Goal: Task Accomplishment & Management: Manage account settings

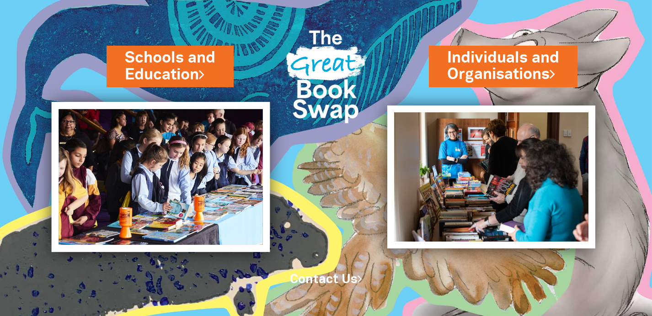
click at [176, 134] on img at bounding box center [161, 177] width 219 height 150
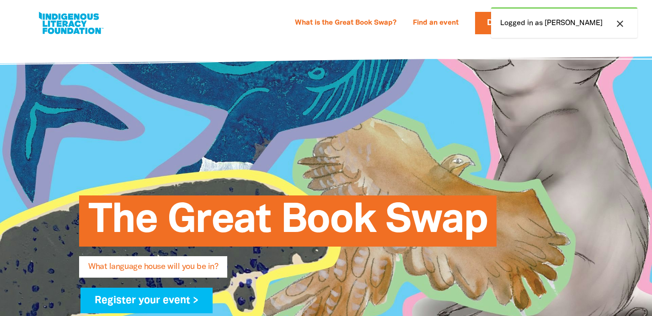
select select "early-learning"
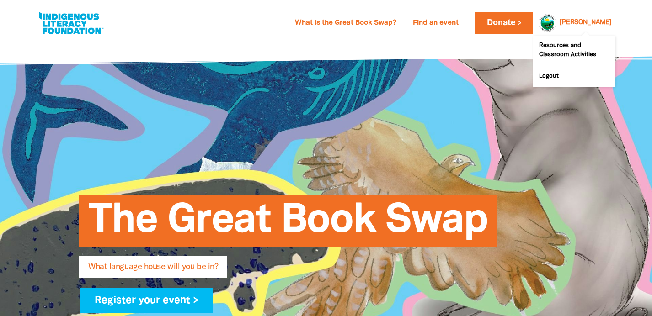
click at [589, 18] on div "[PERSON_NAME]" at bounding box center [585, 23] width 59 height 14
click at [577, 45] on link "Resources and Classroom Activities" at bounding box center [574, 51] width 82 height 30
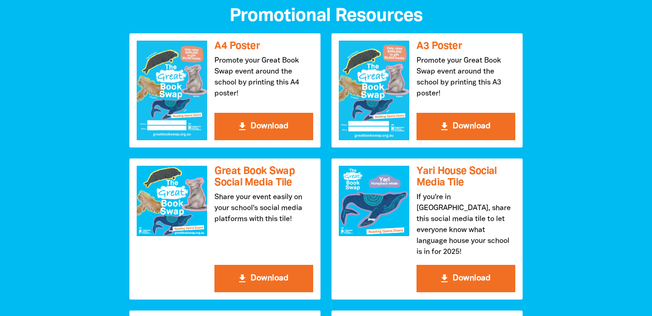
scroll to position [981, 0]
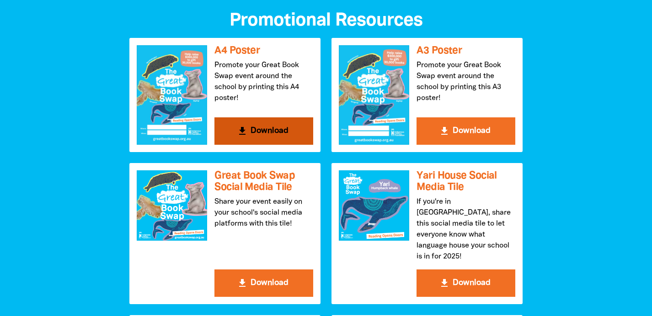
click at [259, 127] on button "get_app Download" at bounding box center [263, 130] width 99 height 27
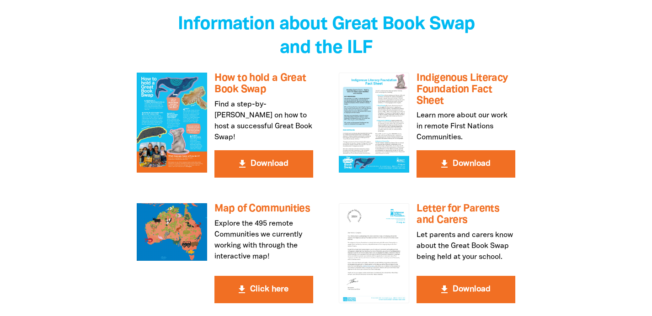
scroll to position [1624, 0]
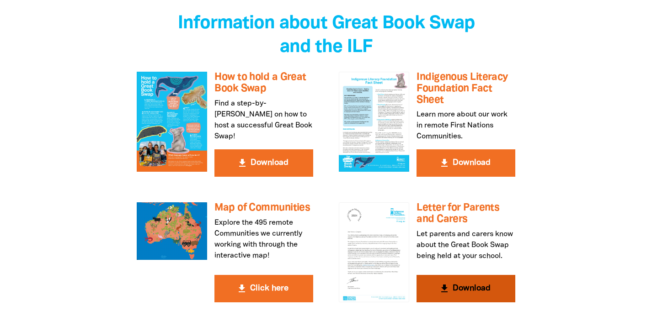
click at [370, 203] on div at bounding box center [374, 253] width 70 height 100
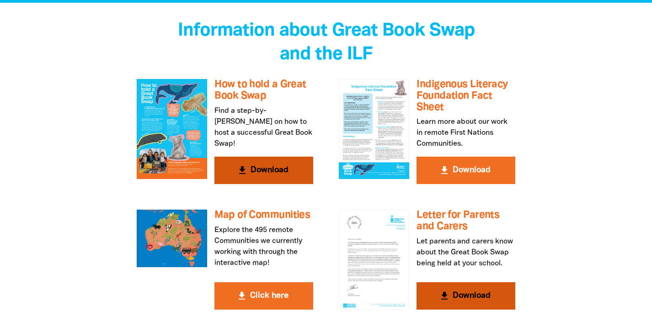
scroll to position [1616, 0]
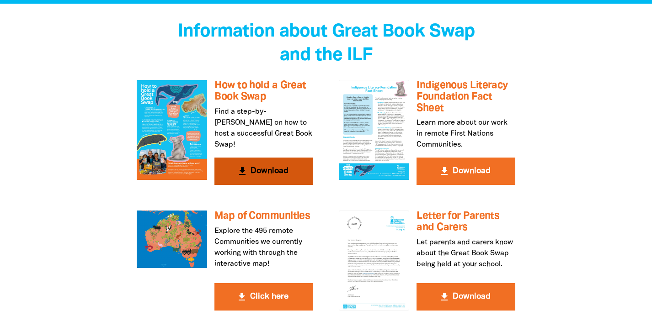
click at [164, 100] on div at bounding box center [172, 130] width 70 height 100
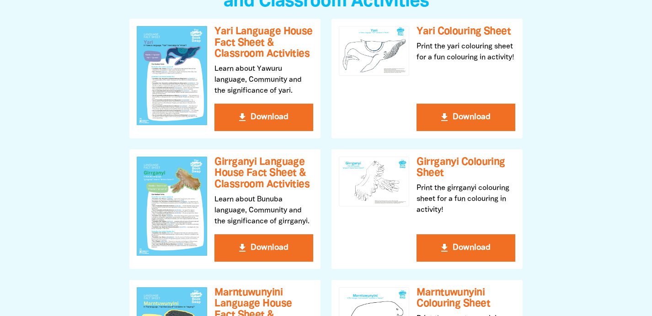
scroll to position [0, 0]
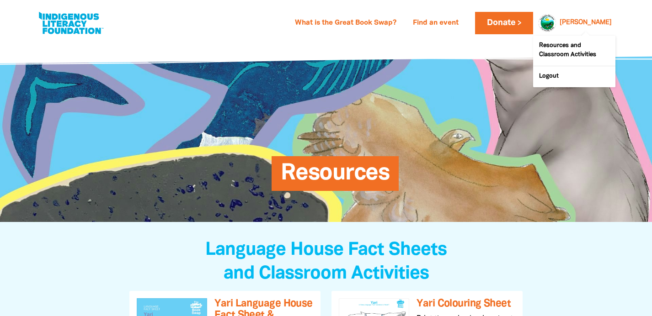
click at [591, 25] on link "[PERSON_NAME]" at bounding box center [586, 23] width 52 height 6
click at [556, 23] on div at bounding box center [545, 23] width 22 height 22
click at [556, 21] on div at bounding box center [545, 23] width 22 height 22
click at [556, 20] on div at bounding box center [545, 23] width 22 height 22
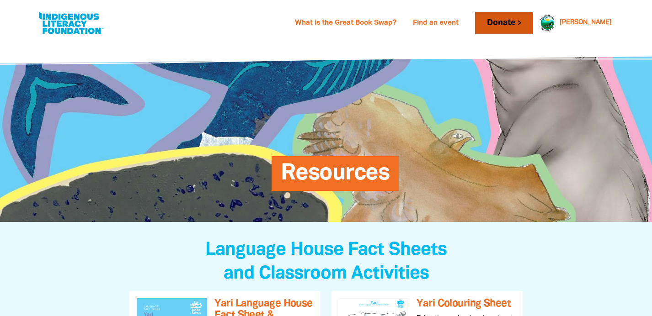
click at [516, 26] on link "Donate" at bounding box center [504, 23] width 58 height 22
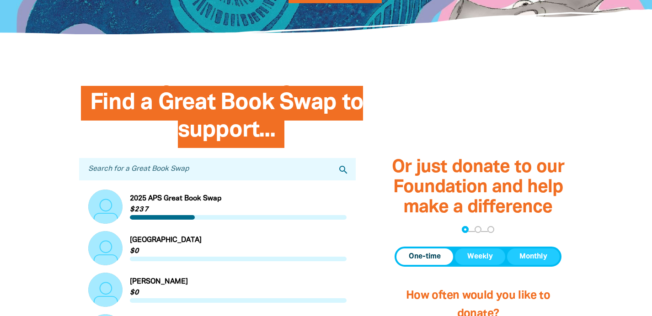
scroll to position [195, 0]
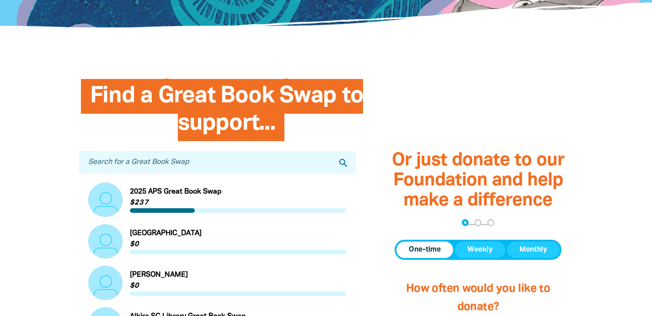
click at [292, 167] on input "Search for a Great Book Swap" at bounding box center [217, 162] width 277 height 22
type input "TMCK"
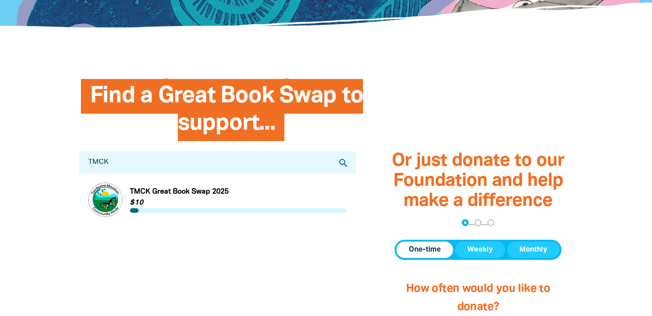
click at [103, 205] on link "Link to TMCK Great Book Swap 2025" at bounding box center [217, 200] width 258 height 34
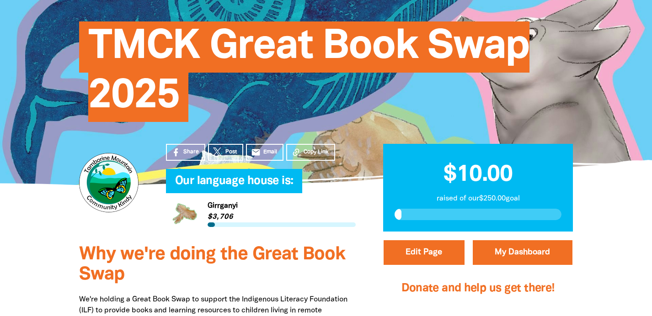
scroll to position [96, 0]
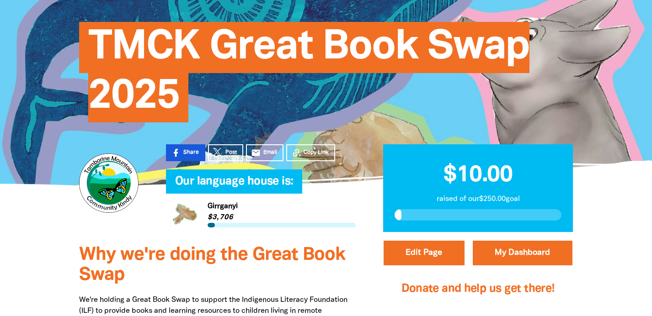
click at [183, 149] on span "Share" at bounding box center [191, 153] width 16 height 8
click at [186, 153] on span "Share" at bounding box center [191, 153] width 16 height 8
click at [187, 149] on span "Share" at bounding box center [191, 153] width 16 height 8
click at [301, 149] on button "Copy Link" at bounding box center [310, 152] width 49 height 17
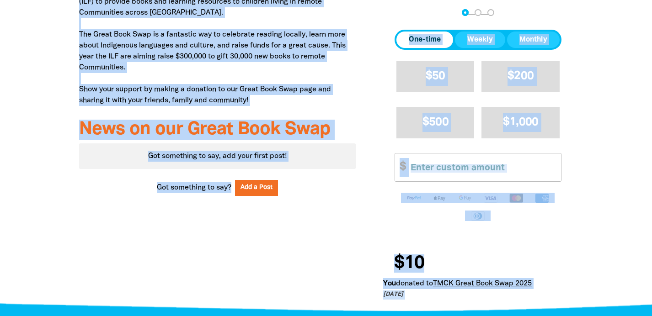
scroll to position [431, 0]
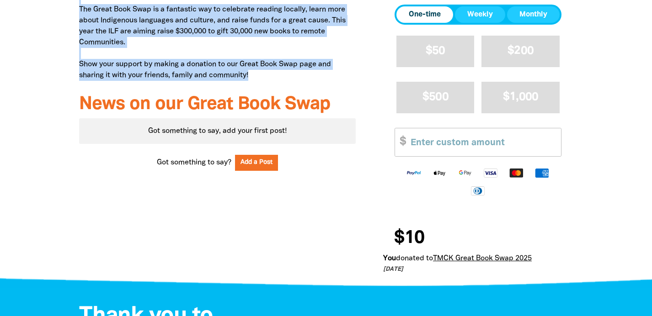
drag, startPoint x: 80, startPoint y: 213, endPoint x: 271, endPoint y: 75, distance: 235.1
click at [271, 75] on p "We're holding a Great Book Swap to support the Indigenous Literacy Foundation (…" at bounding box center [217, 20] width 277 height 121
copy p "We're holding a Great Book Swap to support the Indigenous Literacy Foundation (…"
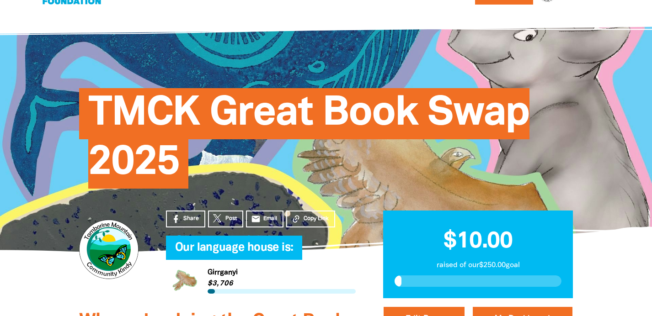
scroll to position [0, 0]
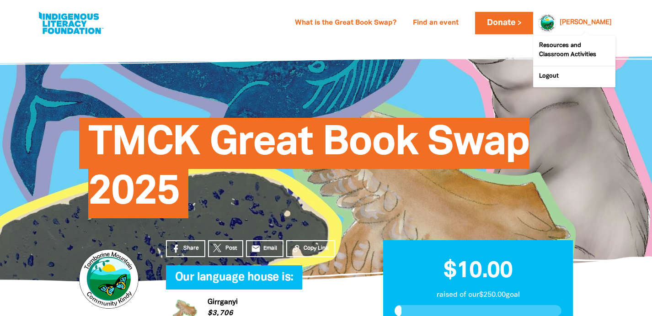
click at [601, 23] on link "[PERSON_NAME]" at bounding box center [586, 23] width 52 height 6
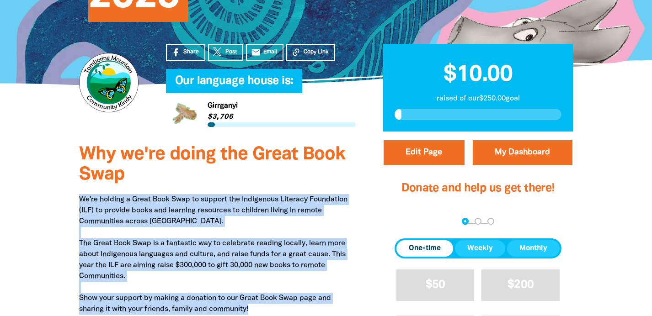
scroll to position [197, 0]
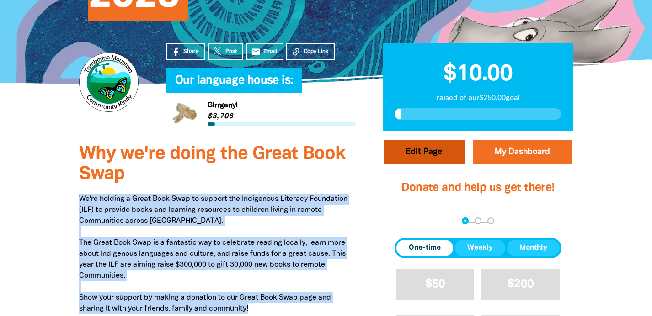
click at [445, 151] on button "Edit Page" at bounding box center [424, 152] width 81 height 25
select select "QLD"
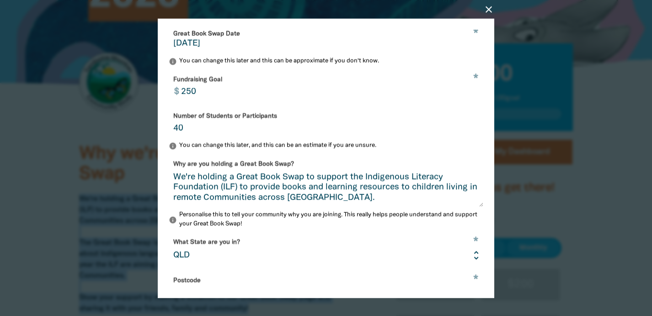
scroll to position [0, 0]
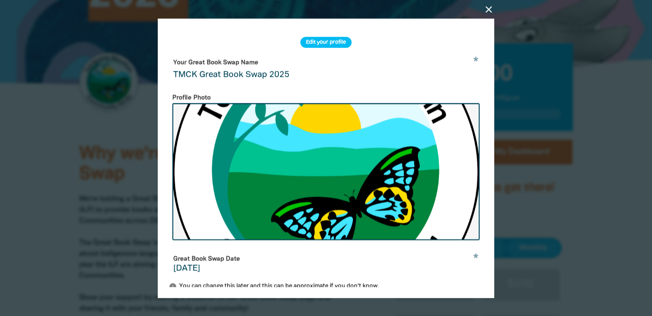
click at [321, 42] on h2 "Edit your profile" at bounding box center [325, 42] width 51 height 11
click at [325, 42] on h2 "Edit your profile" at bounding box center [325, 42] width 51 height 11
click at [315, 43] on h2 "Edit your profile" at bounding box center [325, 42] width 51 height 11
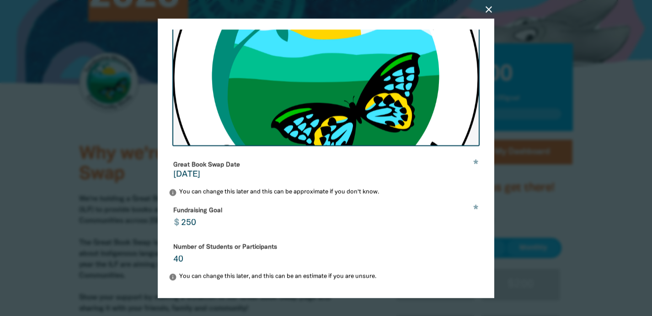
scroll to position [96, 0]
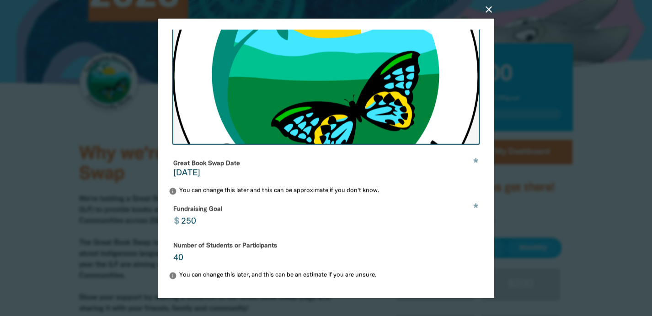
click at [190, 220] on input "250" at bounding box center [329, 216] width 307 height 29
type input "0"
type input "200"
click at [298, 260] on input "40" at bounding box center [326, 252] width 314 height 29
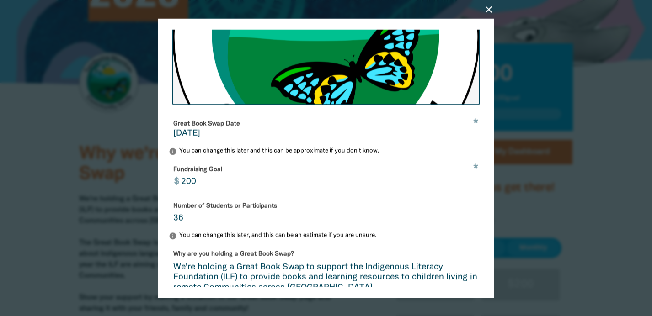
scroll to position [139, 0]
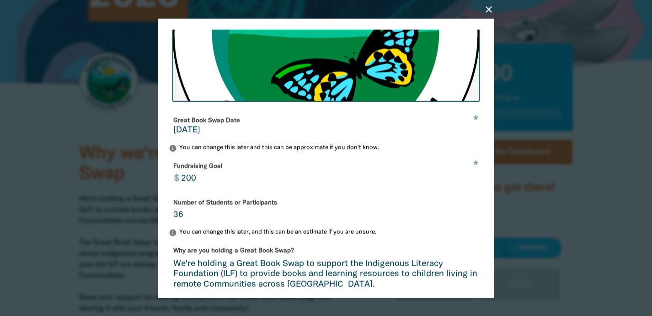
type input "3"
type input "40"
click at [371, 255] on div "Why are you holding a Great Book Swap? We're holding a Great Book Swap to suppo…" at bounding box center [326, 268] width 314 height 50
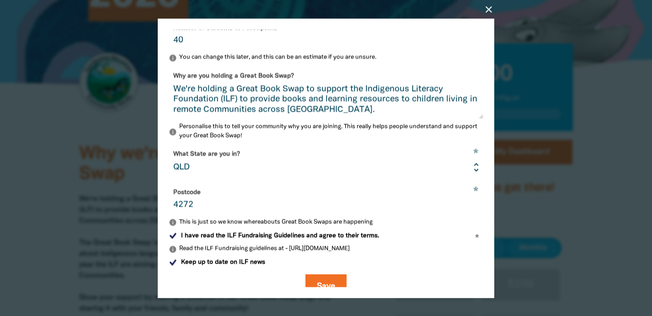
scroll to position [325, 0]
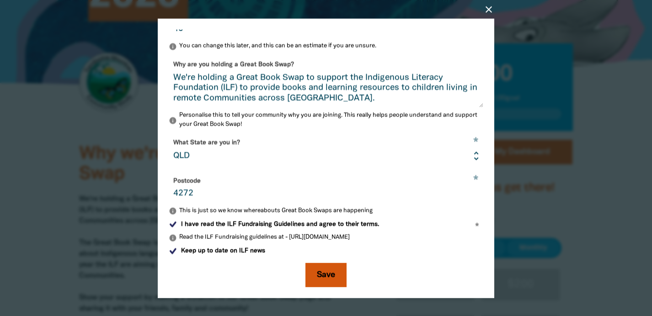
click at [327, 272] on button "Save" at bounding box center [325, 275] width 41 height 25
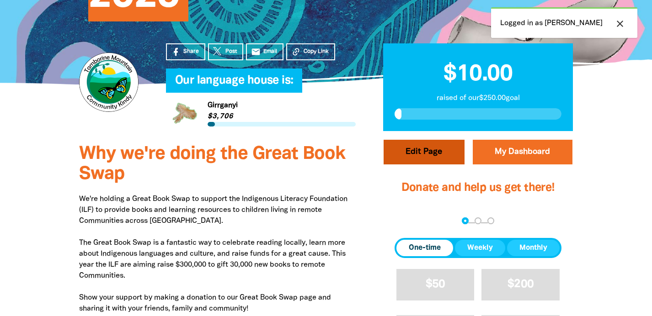
click at [421, 147] on button "Edit Page" at bounding box center [424, 152] width 81 height 25
select select "QLD"
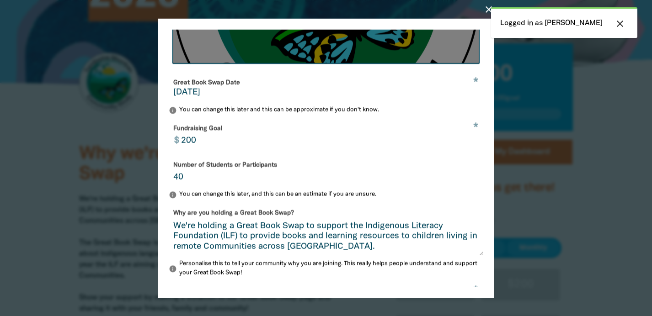
scroll to position [181, 0]
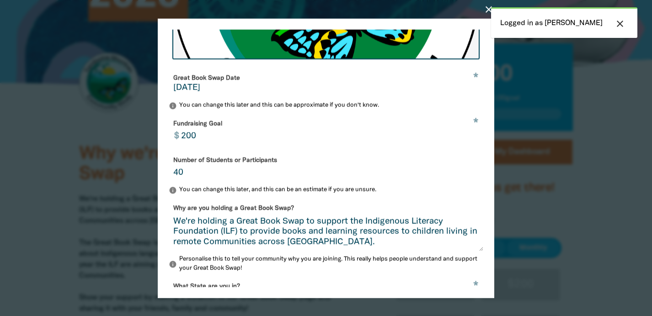
click at [200, 133] on input "200" at bounding box center [329, 130] width 307 height 29
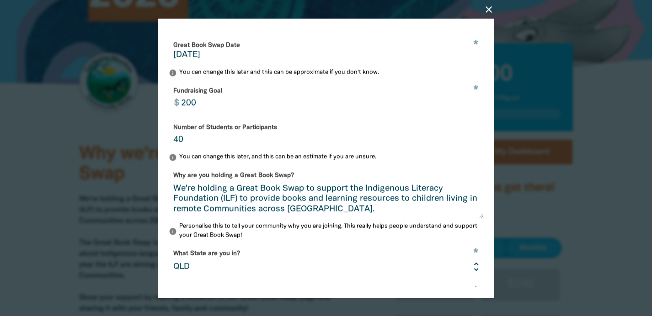
scroll to position [209, 0]
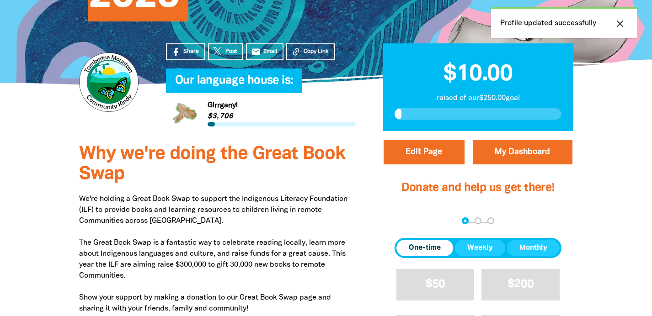
click at [621, 25] on icon "close" at bounding box center [619, 23] width 11 height 11
click at [542, 23] on div "close Logged in as Tamara" at bounding box center [564, 22] width 146 height 31
click at [576, 23] on div "close Logged in as Tamara" at bounding box center [564, 22] width 146 height 31
click at [618, 23] on icon "close" at bounding box center [619, 23] width 11 height 11
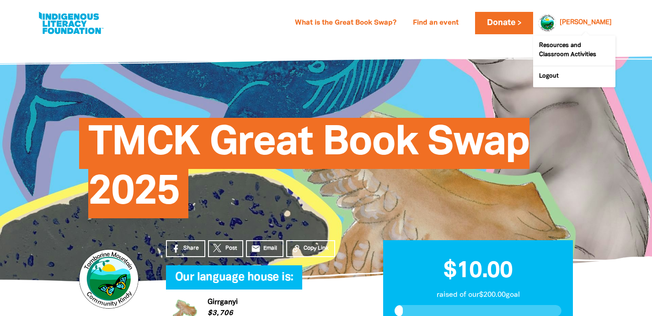
click at [591, 20] on link "[PERSON_NAME]" at bounding box center [586, 23] width 52 height 6
click at [545, 77] on link "Logout" at bounding box center [574, 76] width 82 height 21
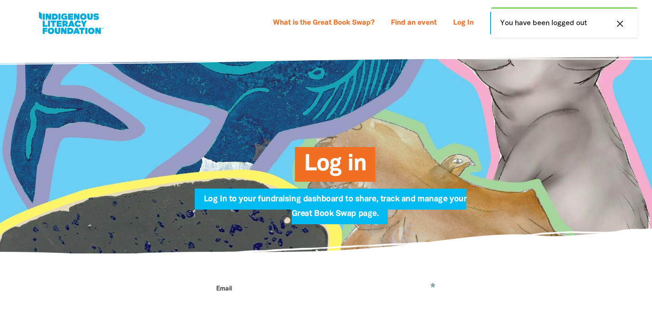
type input "staff@tmckindy.org.au"
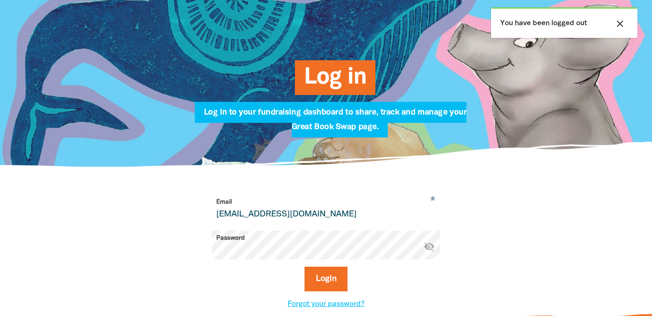
scroll to position [88, 0]
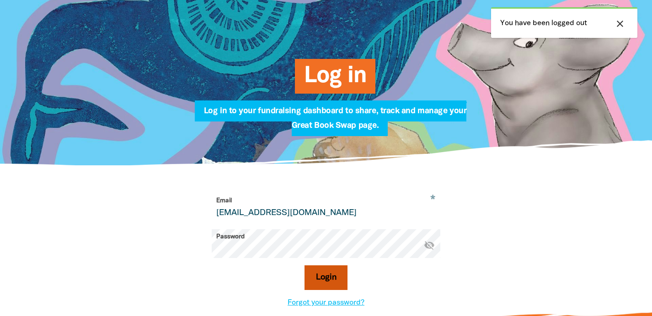
click at [336, 277] on button "Login" at bounding box center [325, 278] width 43 height 25
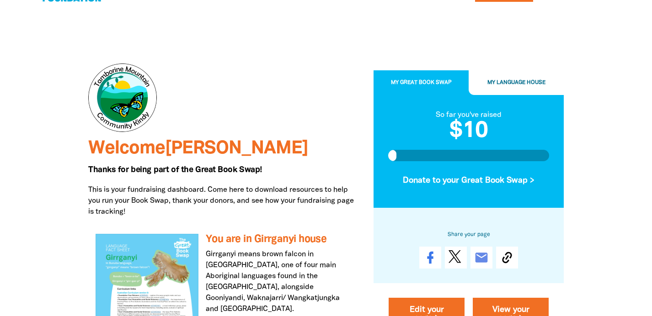
scroll to position [42, 0]
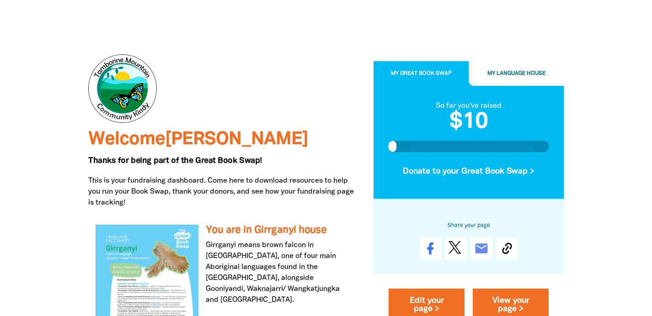
click at [206, 143] on span "Welcome Tamara" at bounding box center [198, 139] width 220 height 17
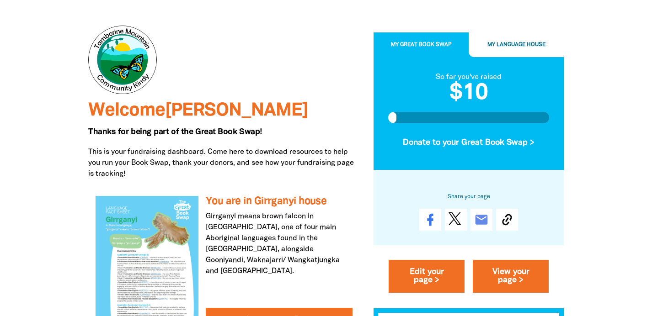
scroll to position [80, 0]
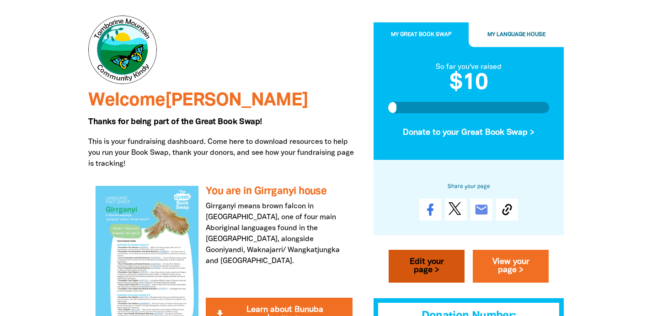
click at [417, 268] on link "Edit your page >" at bounding box center [427, 266] width 76 height 33
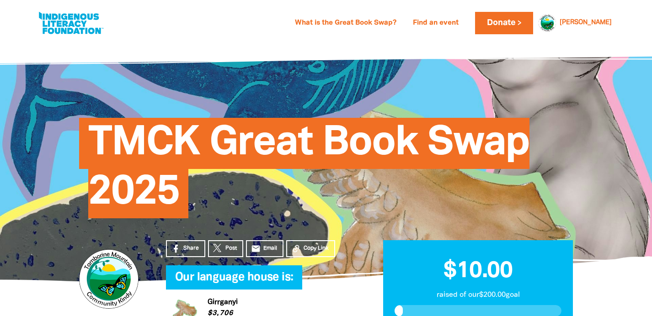
select select "QLD"
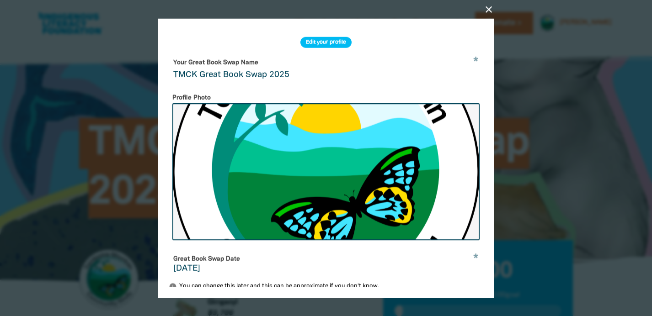
click at [276, 69] on input "TMCK Great Book Swap 2025" at bounding box center [326, 69] width 314 height 29
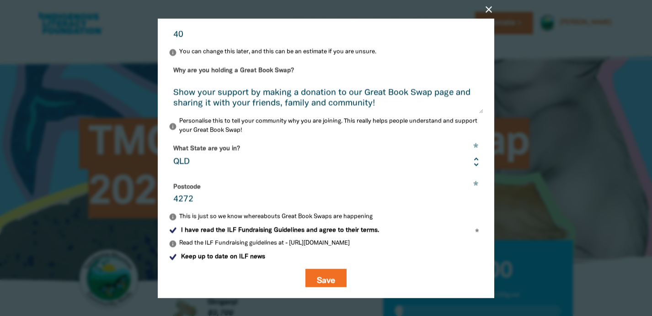
scroll to position [325, 0]
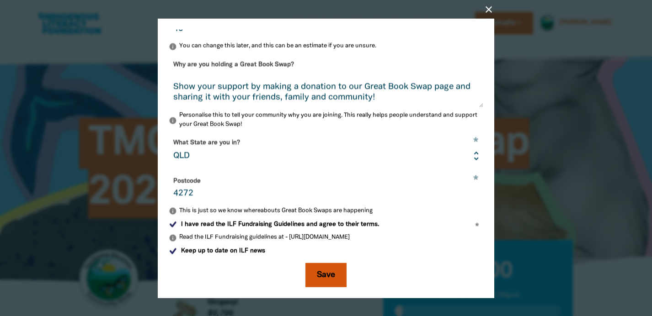
click at [325, 274] on button "Save" at bounding box center [325, 275] width 41 height 25
